Goal: Navigation & Orientation: Find specific page/section

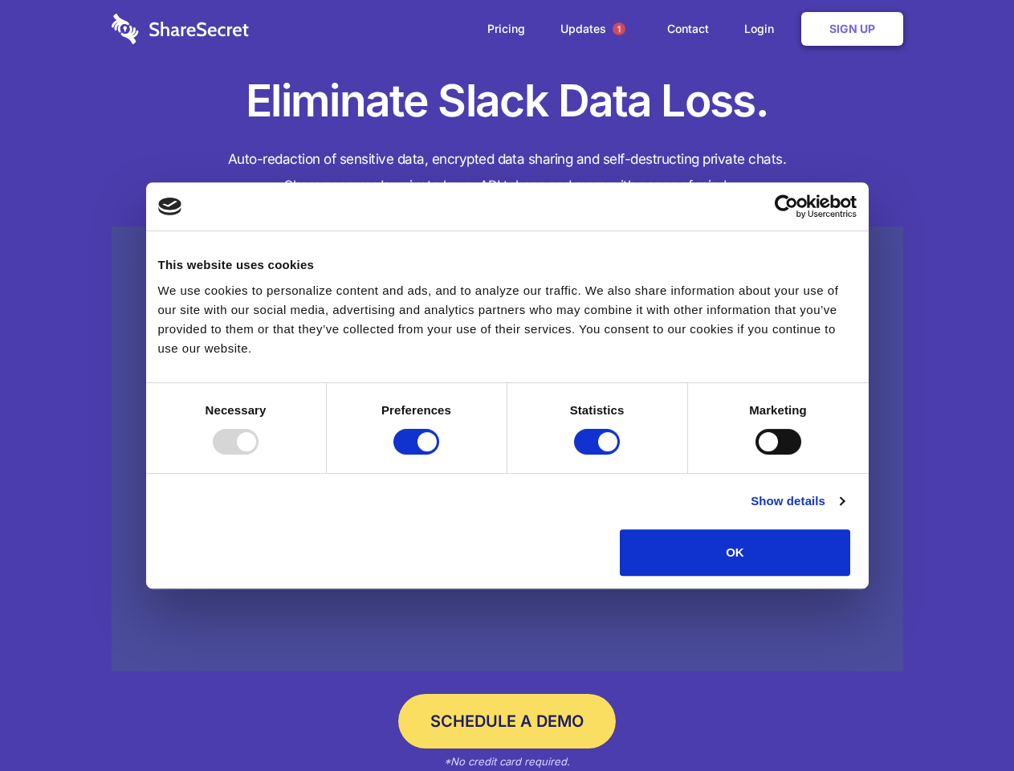
click at [258, 454] on div at bounding box center [236, 442] width 46 height 26
click at [439, 454] on input "Preferences" at bounding box center [416, 442] width 46 height 26
checkbox input "false"
click at [599, 454] on input "Statistics" at bounding box center [597, 442] width 46 height 26
checkbox input "false"
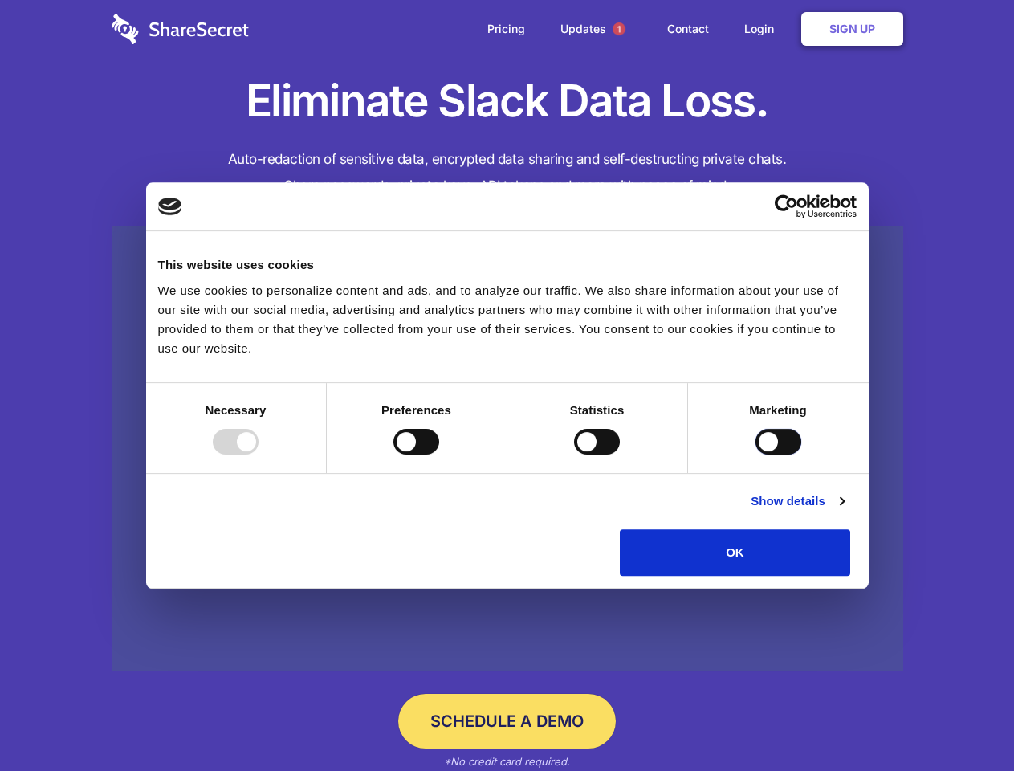
click at [755, 454] on input "Marketing" at bounding box center [778, 442] width 46 height 26
checkbox input "true"
click at [844, 511] on link "Show details" at bounding box center [797, 500] width 93 height 19
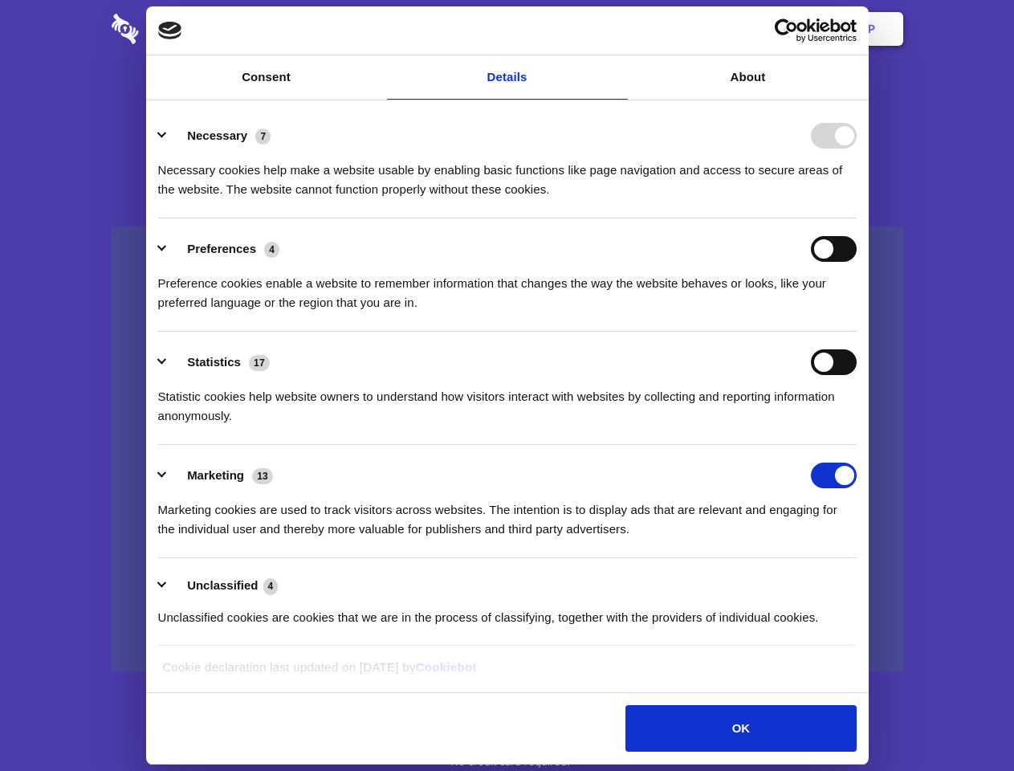
click at [857, 199] on div "Necessary cookies help make a website usable by enabling basic functions like p…" at bounding box center [507, 174] width 698 height 51
click at [618, 29] on span "1" at bounding box center [619, 28] width 13 height 13
